Goal: Transaction & Acquisition: Purchase product/service

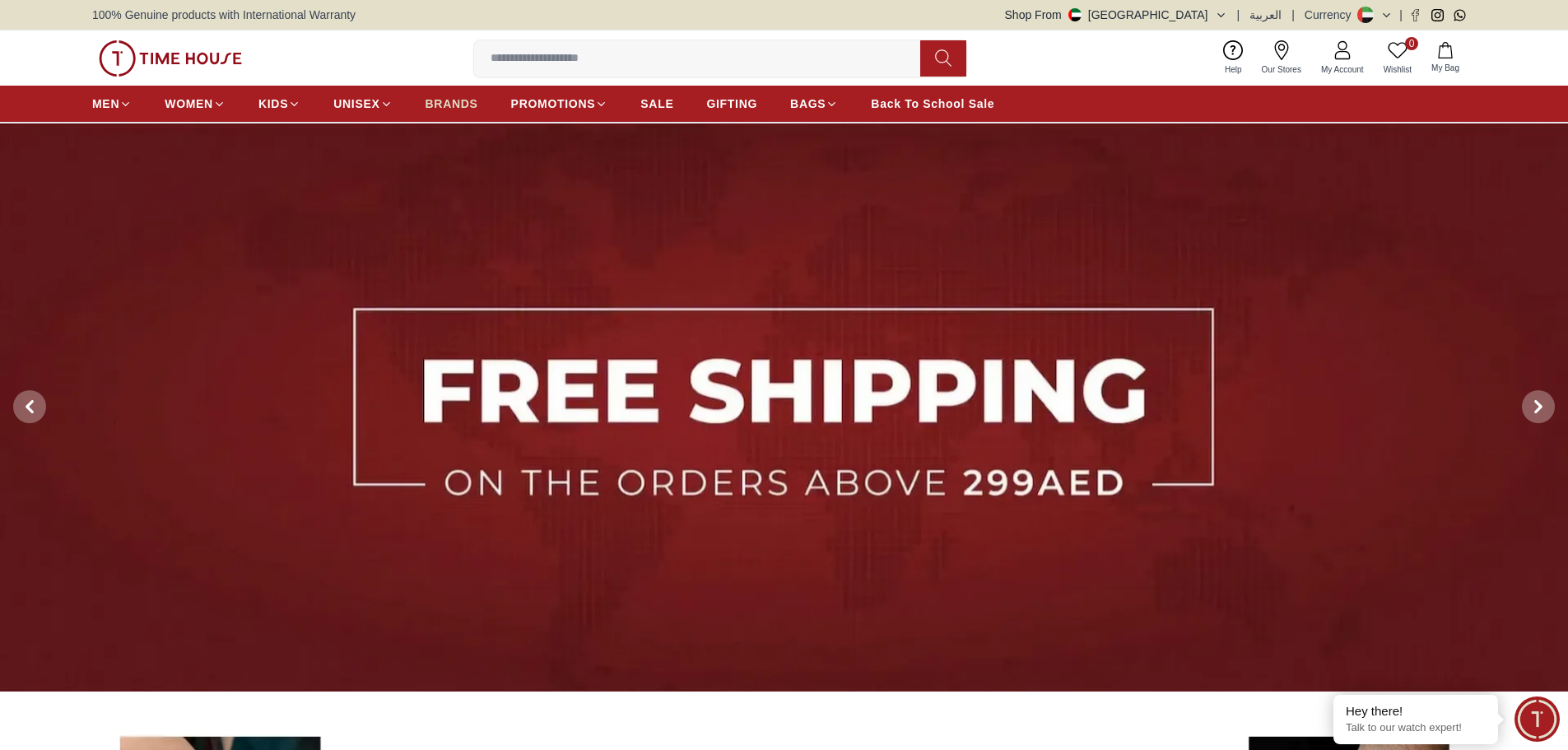
click at [457, 97] on span "BRANDS" at bounding box center [452, 104] width 52 height 16
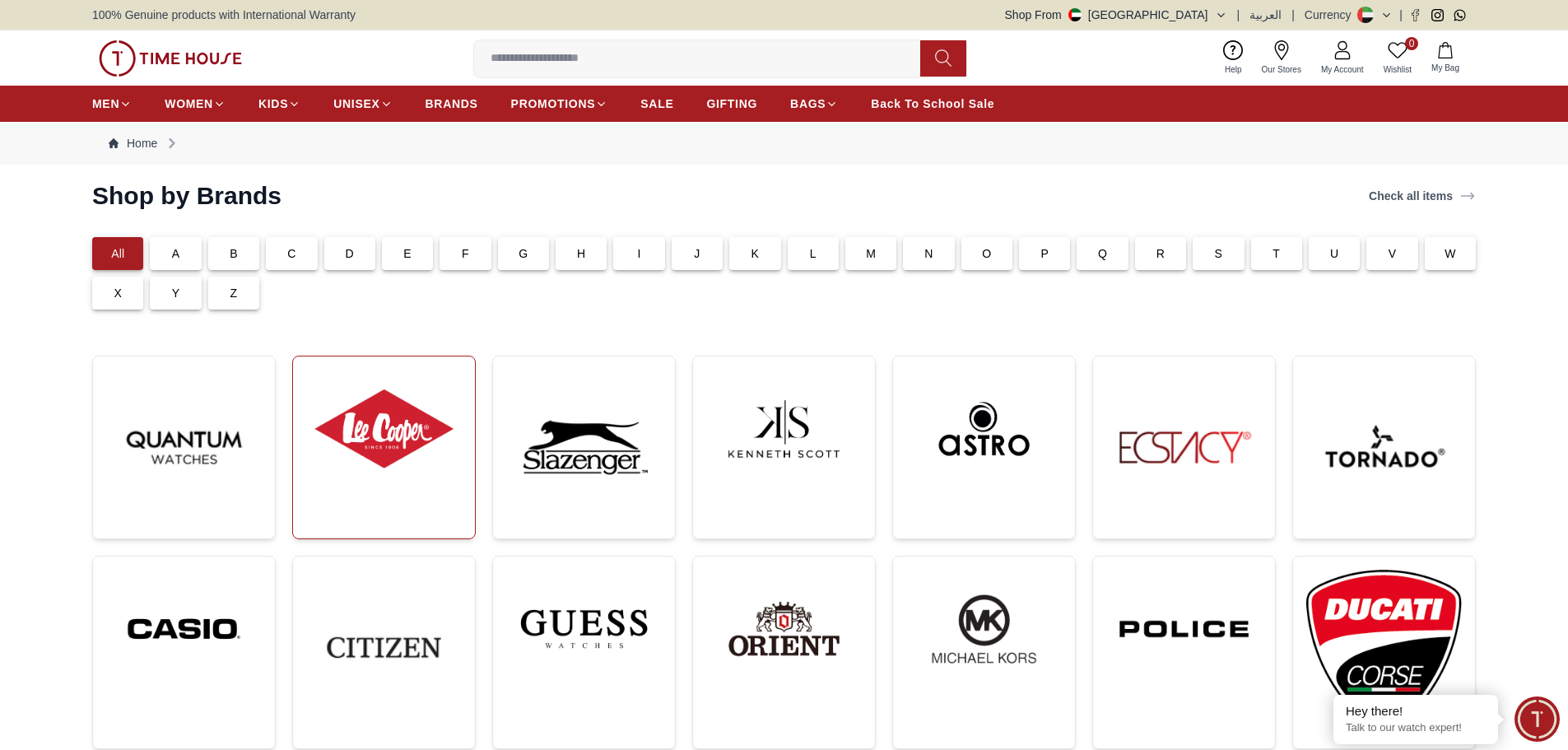
click at [385, 439] on img at bounding box center [383, 429] width 155 height 118
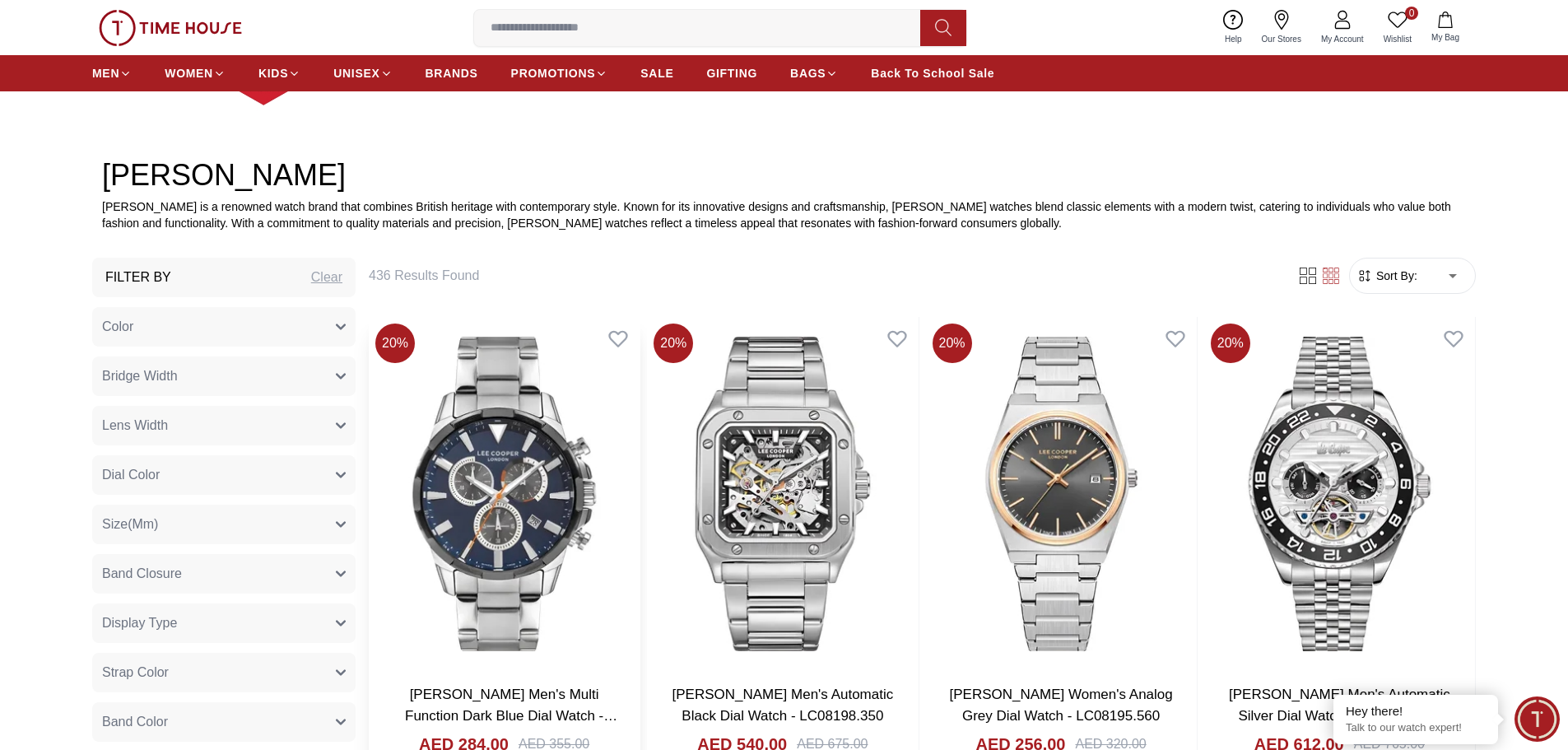
scroll to position [659, 0]
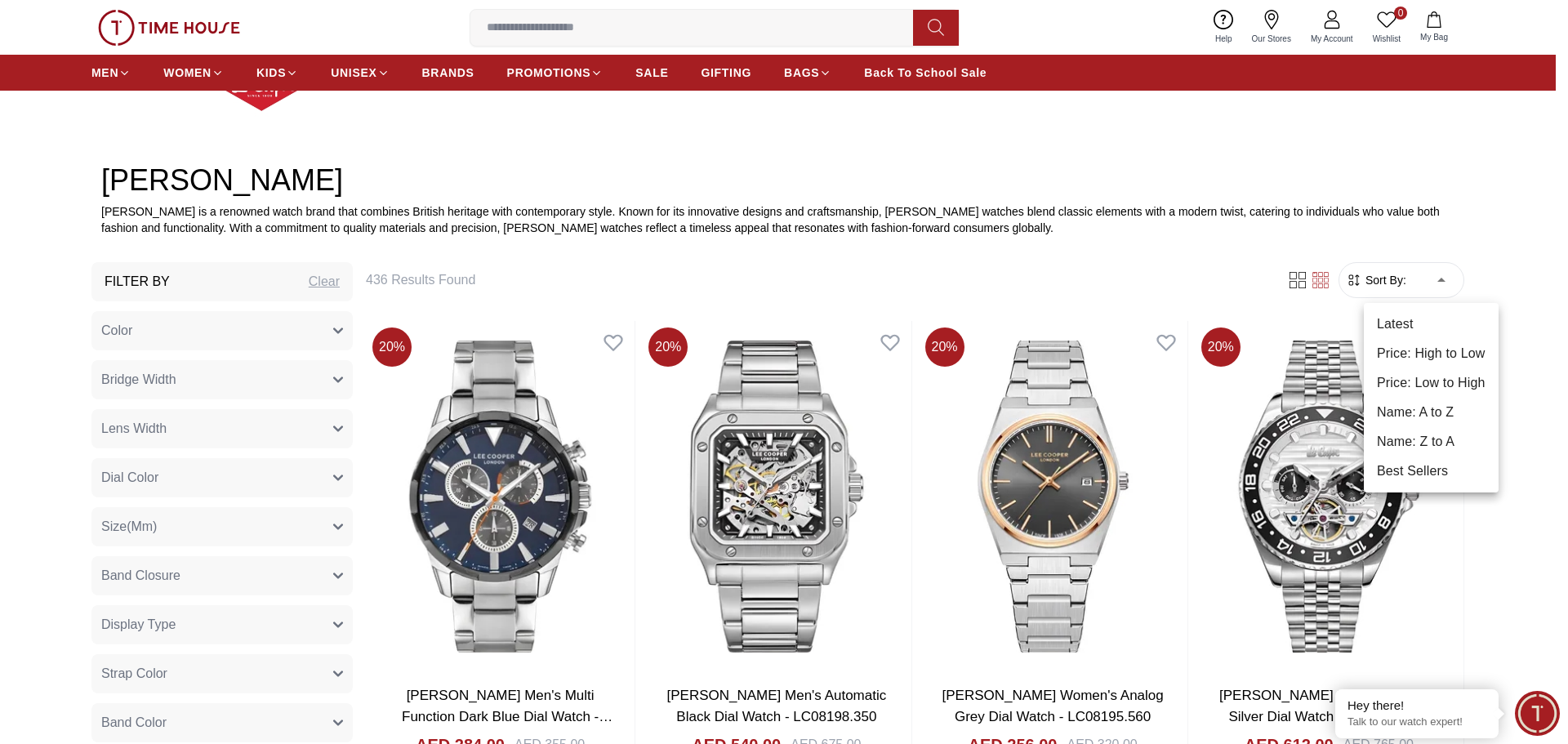
click at [1412, 377] on li "Price: Low to High" at bounding box center [1431, 383] width 135 height 30
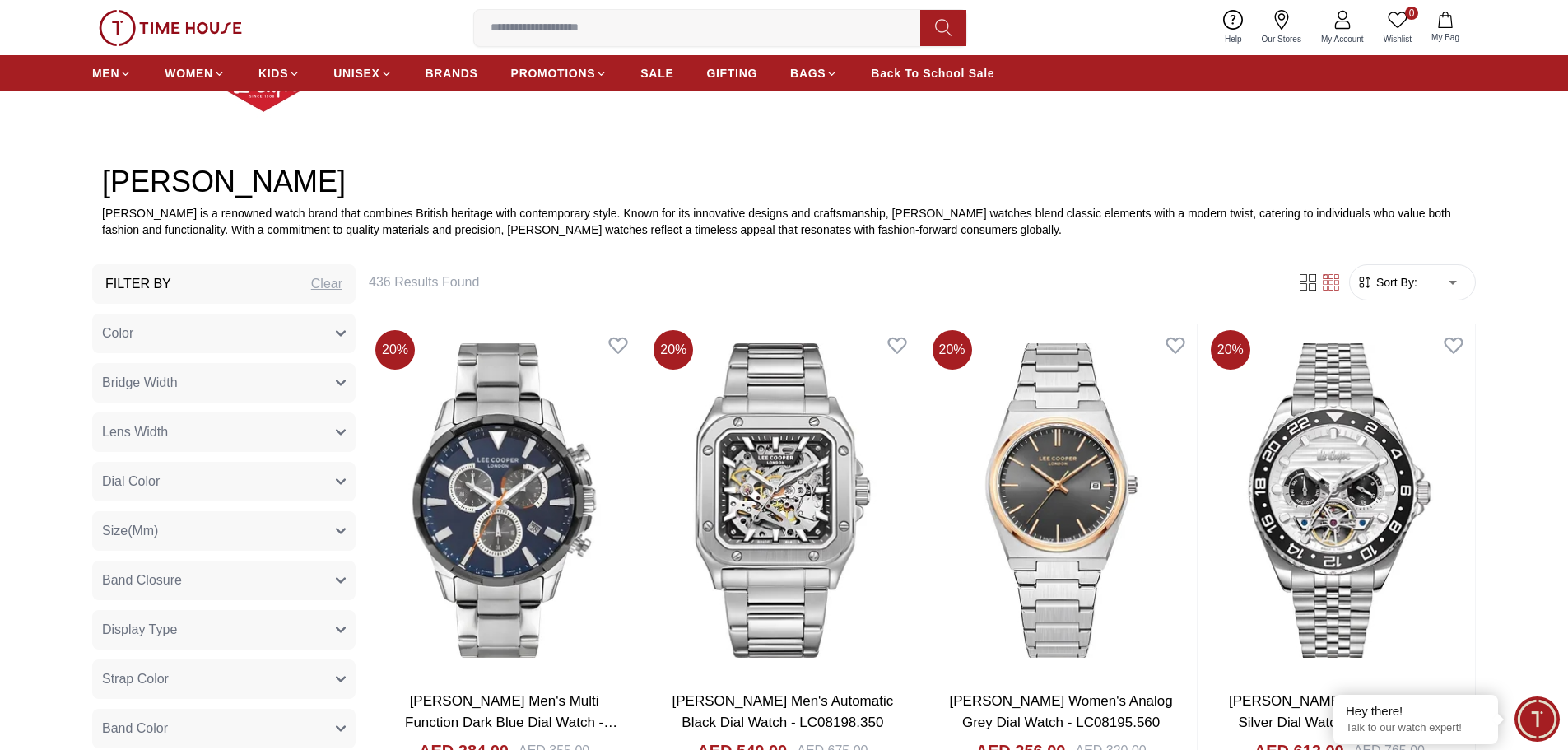
type input "*"
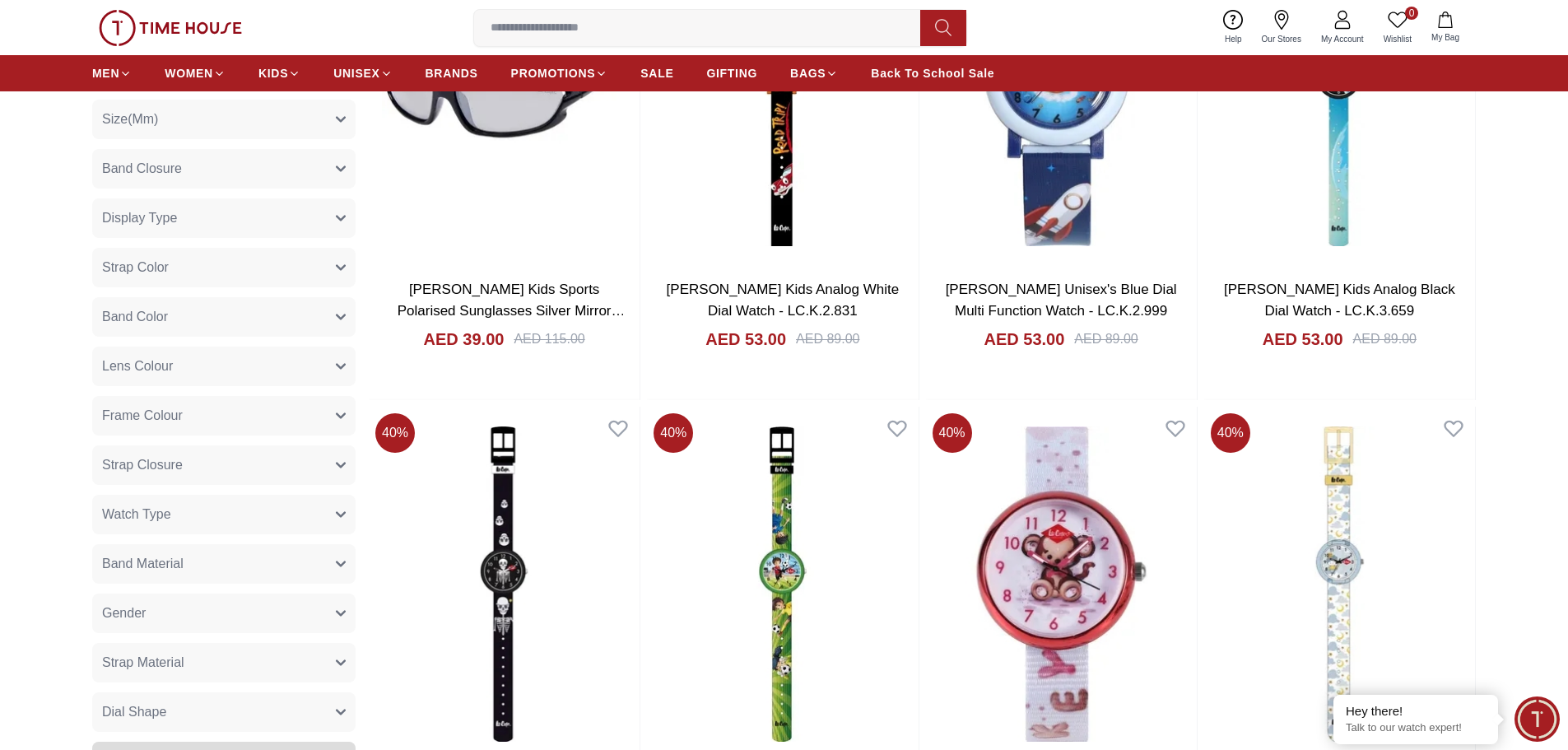
scroll to position [1236, 0]
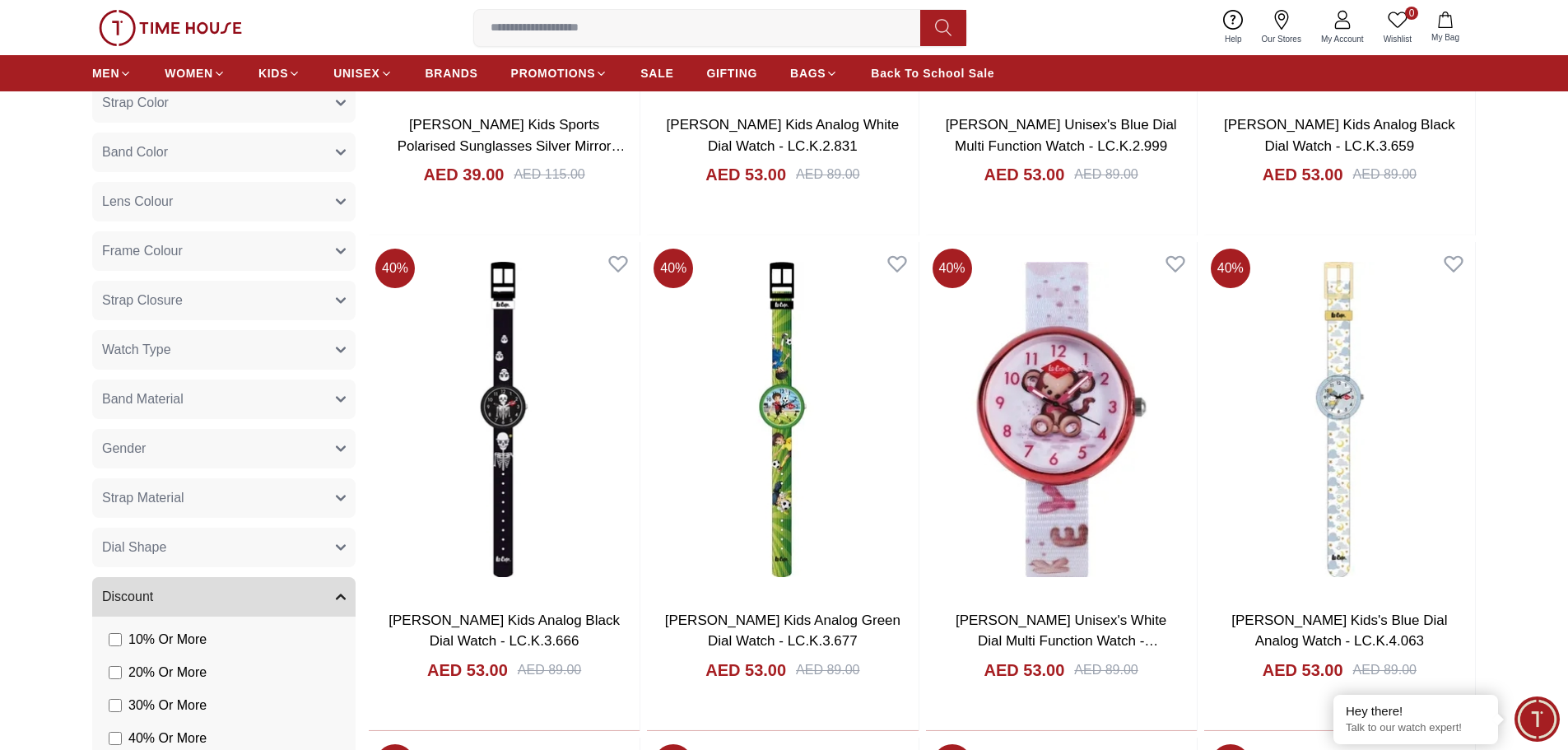
click at [128, 448] on span "Gender" at bounding box center [124, 449] width 43 height 20
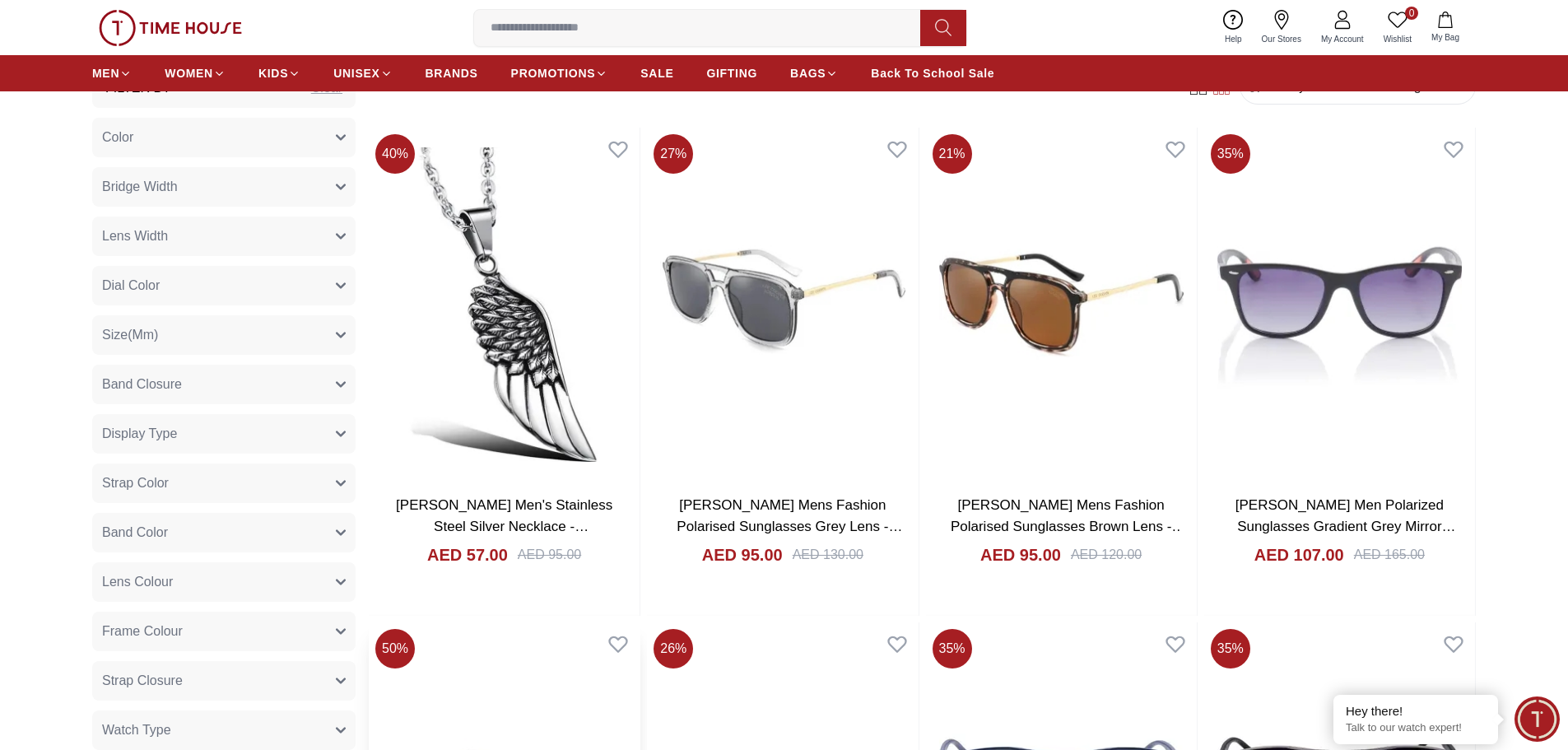
scroll to position [659, 0]
